Goal: Navigation & Orientation: Understand site structure

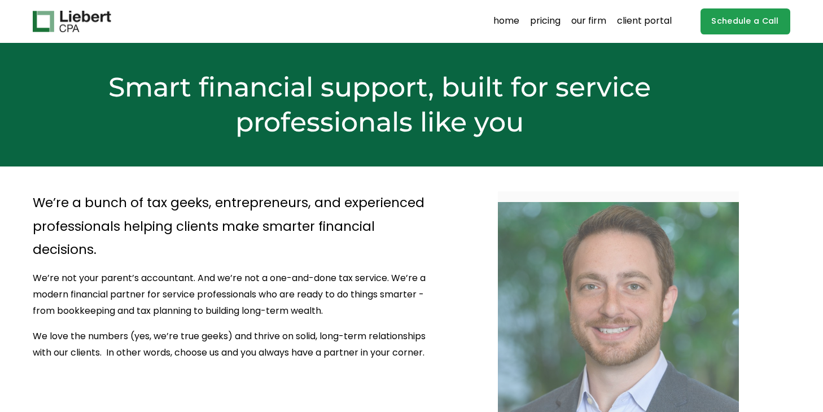
click at [543, 20] on link "pricing" at bounding box center [545, 21] width 30 height 18
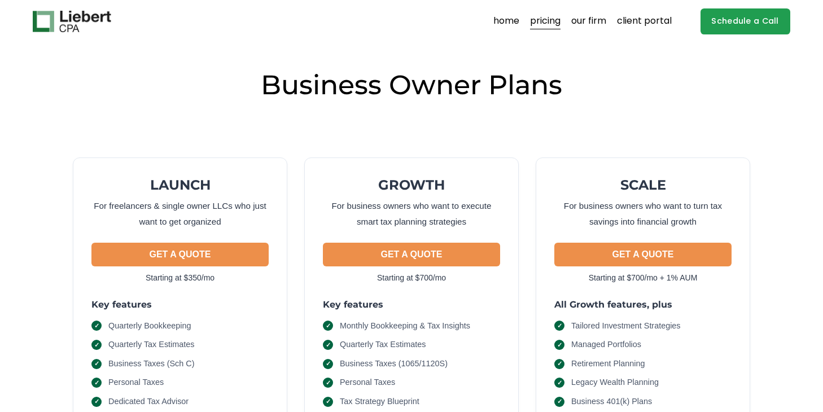
click at [508, 22] on link "home" at bounding box center [506, 21] width 26 height 18
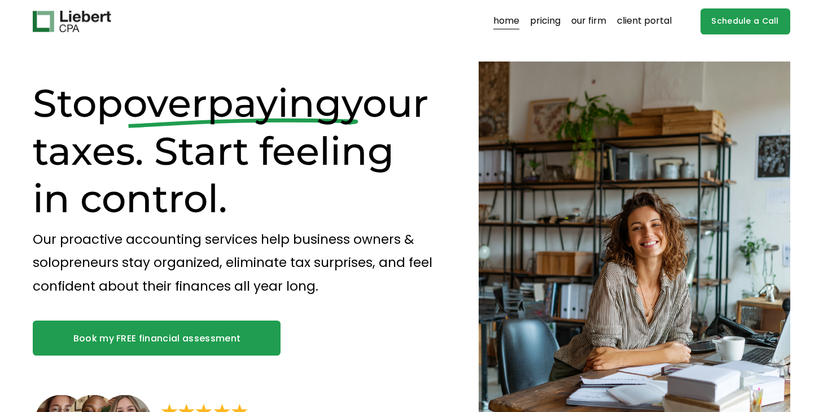
click at [595, 18] on link "our firm" at bounding box center [588, 21] width 35 height 18
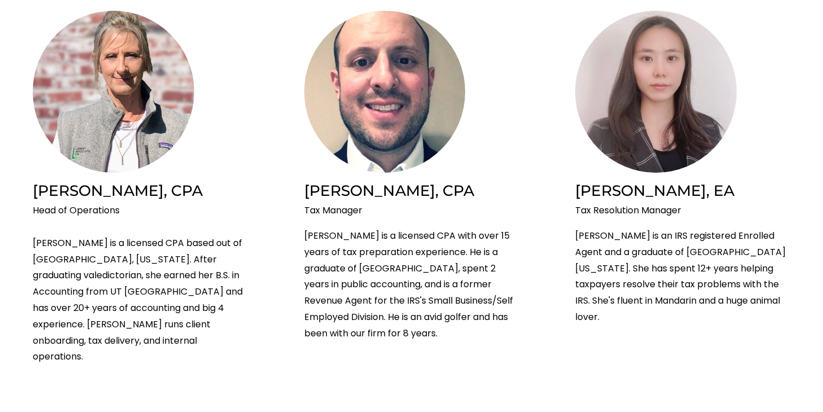
scroll to position [951, 0]
